Goal: Transaction & Acquisition: Purchase product/service

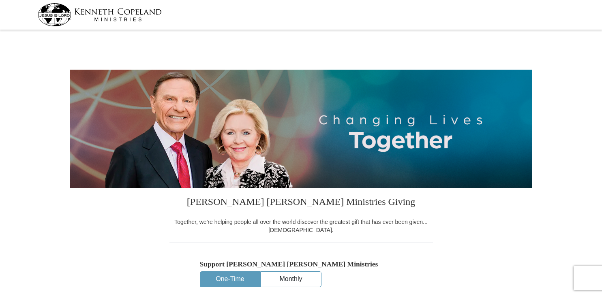
select select "MO"
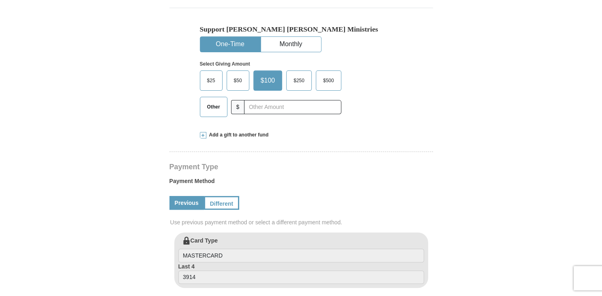
scroll to position [240, 0]
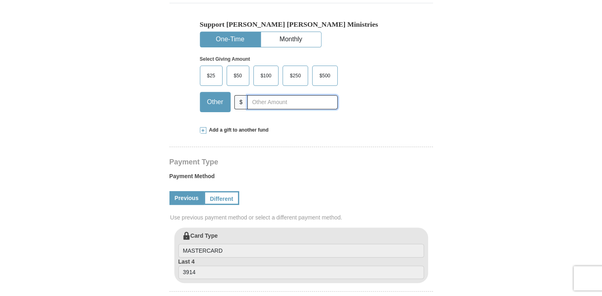
click at [255, 102] on input "text" at bounding box center [292, 102] width 90 height 14
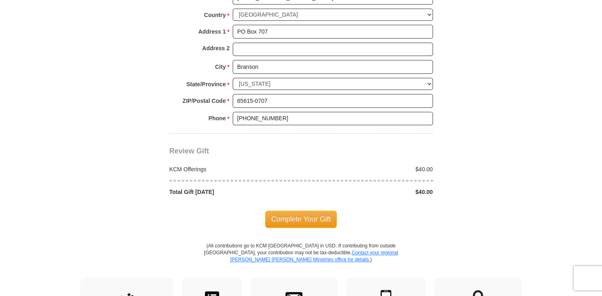
scroll to position [632, 0]
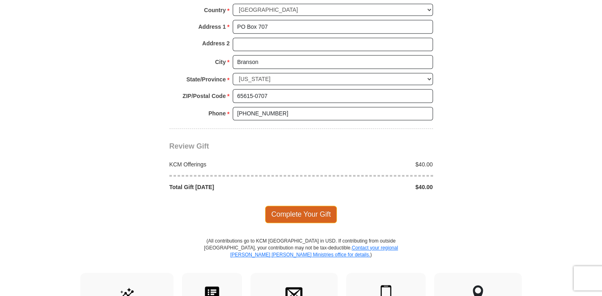
type input "40"
click at [309, 214] on span "Complete Your Gift" at bounding box center [301, 214] width 72 height 17
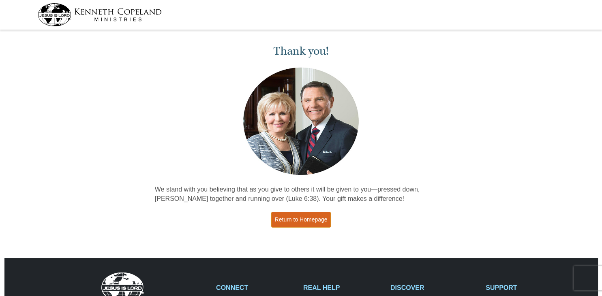
click at [308, 220] on link "Return to Homepage" at bounding box center [301, 220] width 60 height 16
